Goal: Task Accomplishment & Management: Use online tool/utility

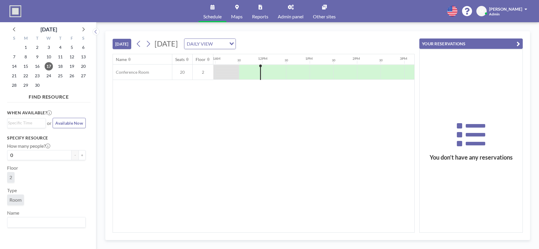
scroll to position [0, 520]
click at [287, 8] on link "Admin panel" at bounding box center [290, 11] width 35 height 22
click at [226, 45] on input "Search for option" at bounding box center [220, 44] width 11 height 8
click at [302, 61] on li "WEEKLY VIEW" at bounding box center [294, 63] width 51 height 9
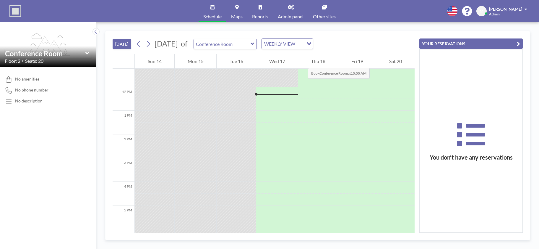
scroll to position [272, 0]
